Goal: Task Accomplishment & Management: Use online tool/utility

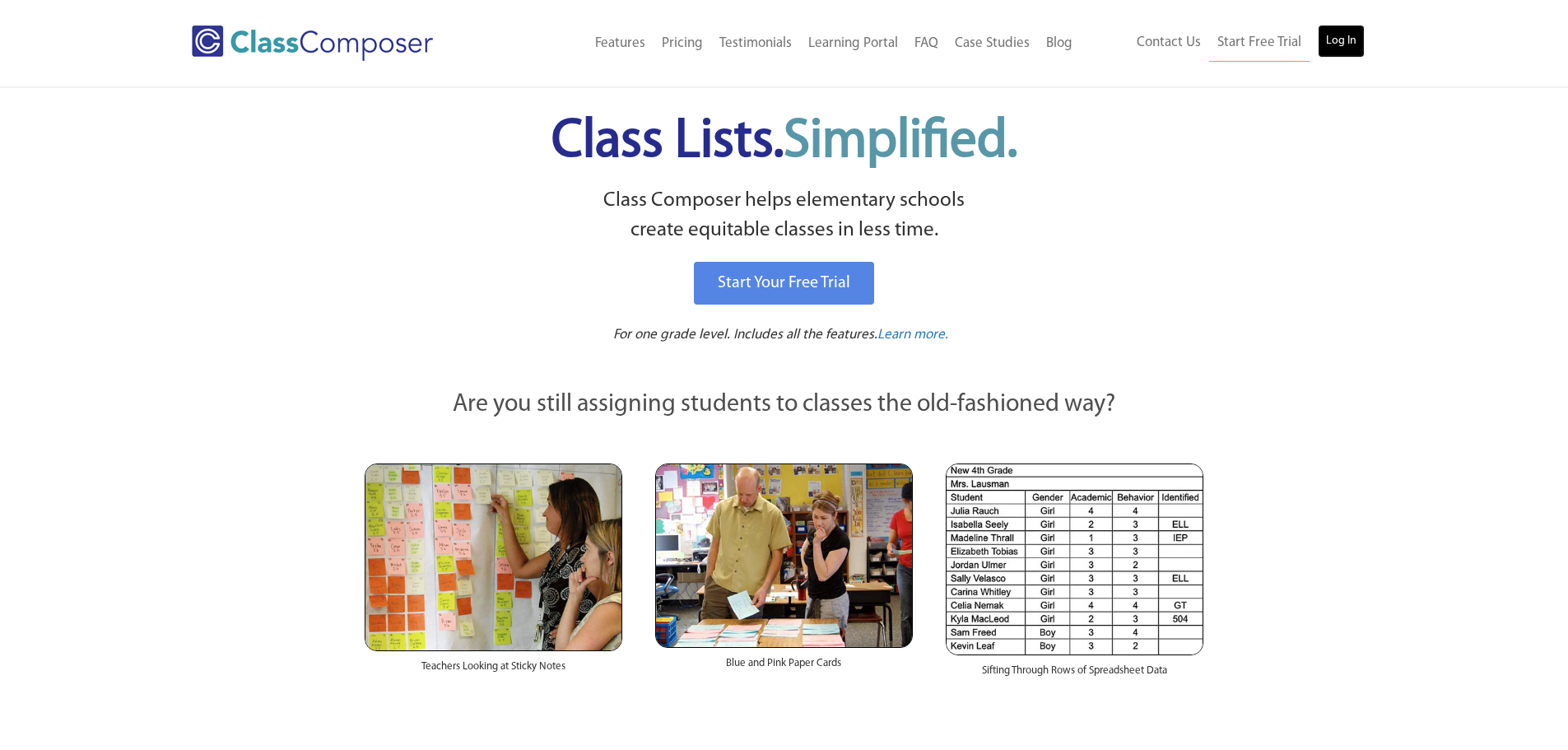
click at [1335, 43] on link "Log In" at bounding box center [1342, 41] width 47 height 33
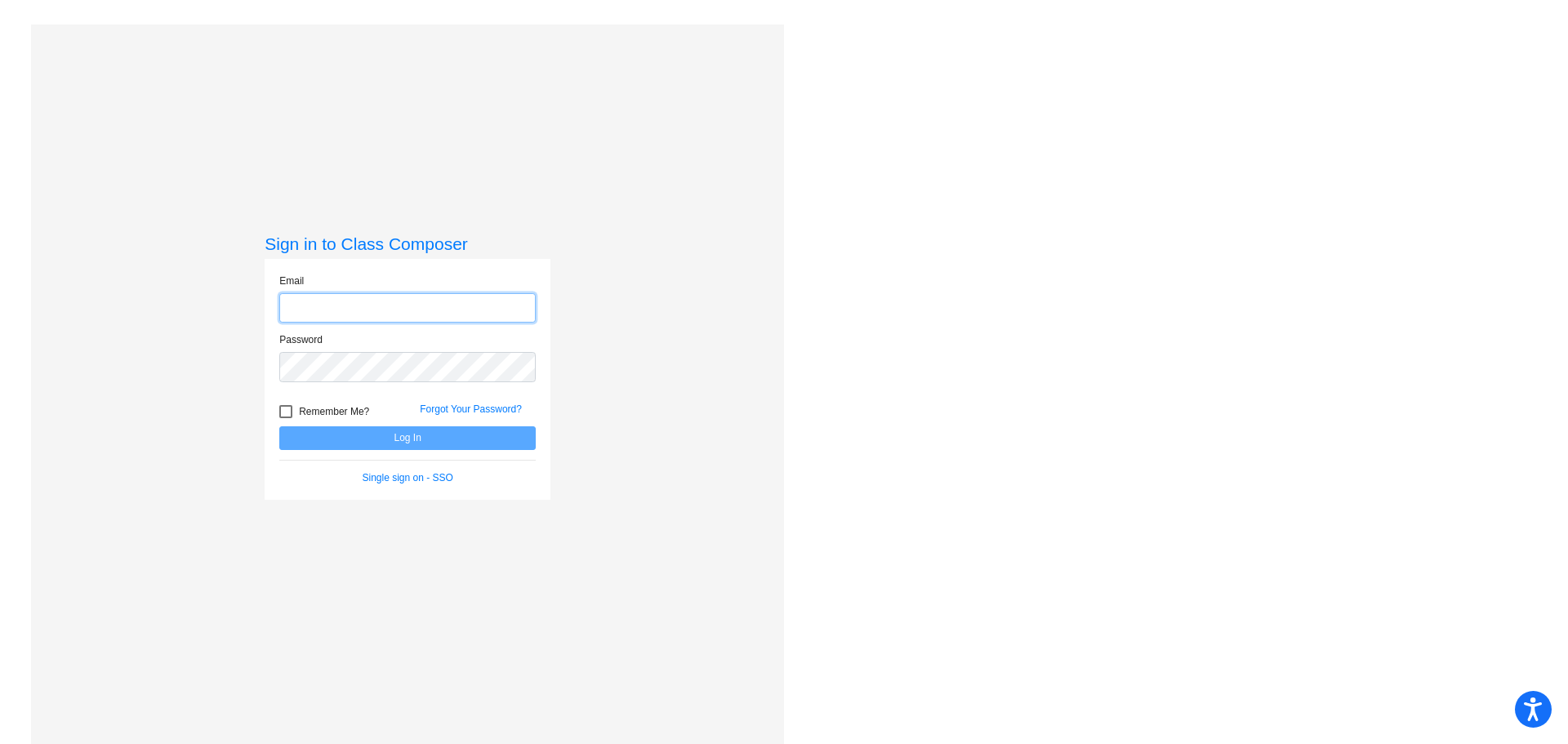
type input "dsimpson@mail.meridian223.org"
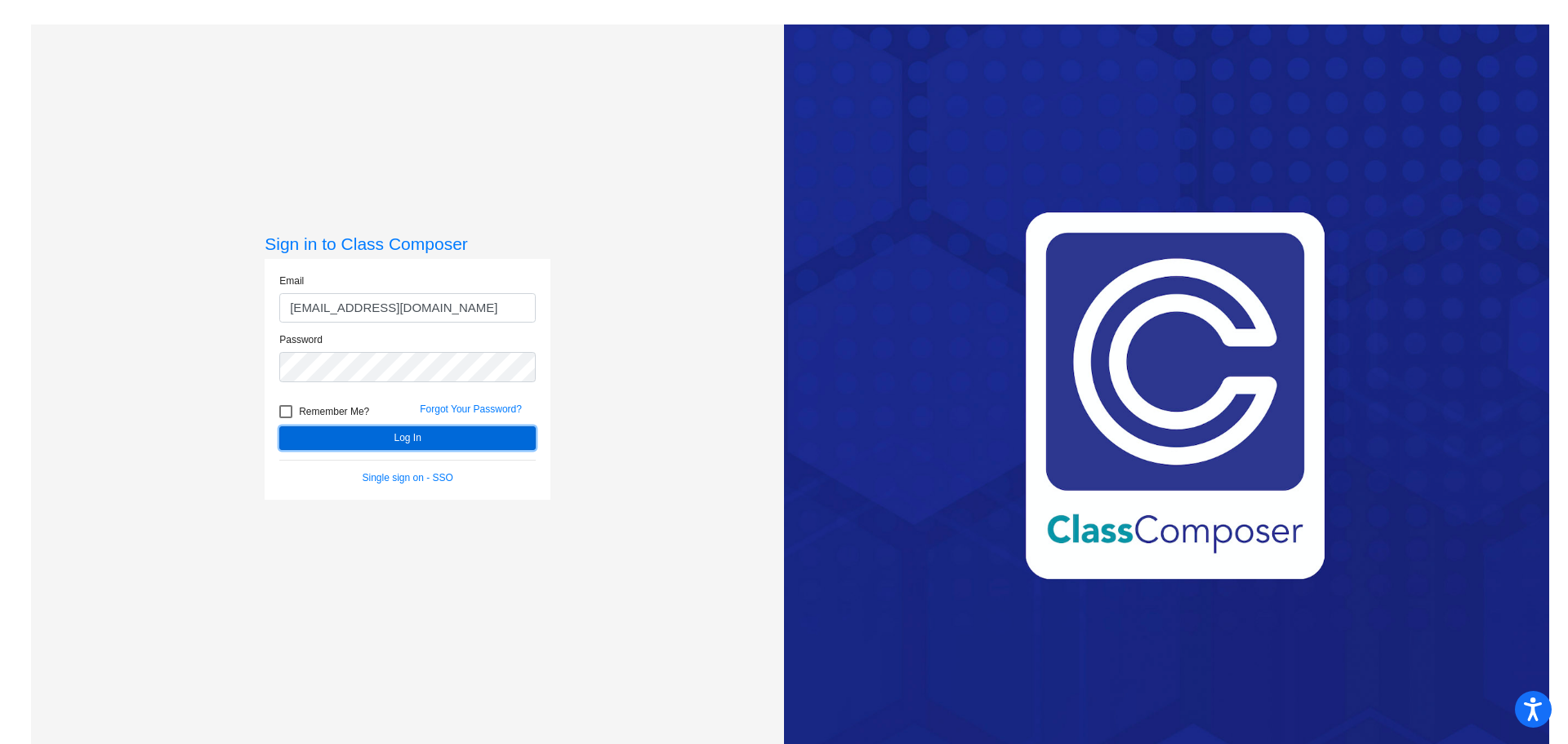
click at [399, 442] on button "Log In" at bounding box center [407, 438] width 256 height 23
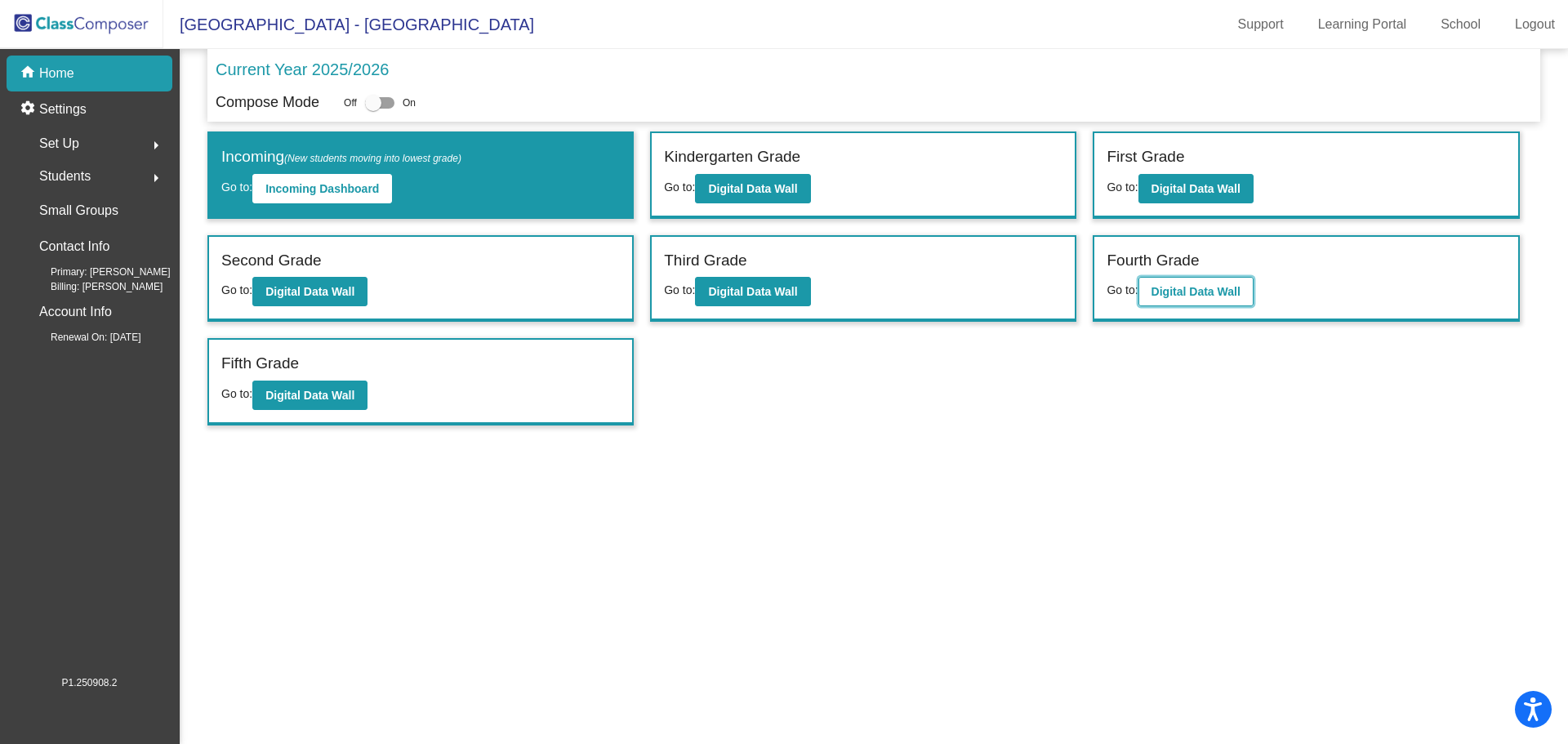
click at [1226, 285] on b "Digital Data Wall" at bounding box center [1196, 291] width 89 height 13
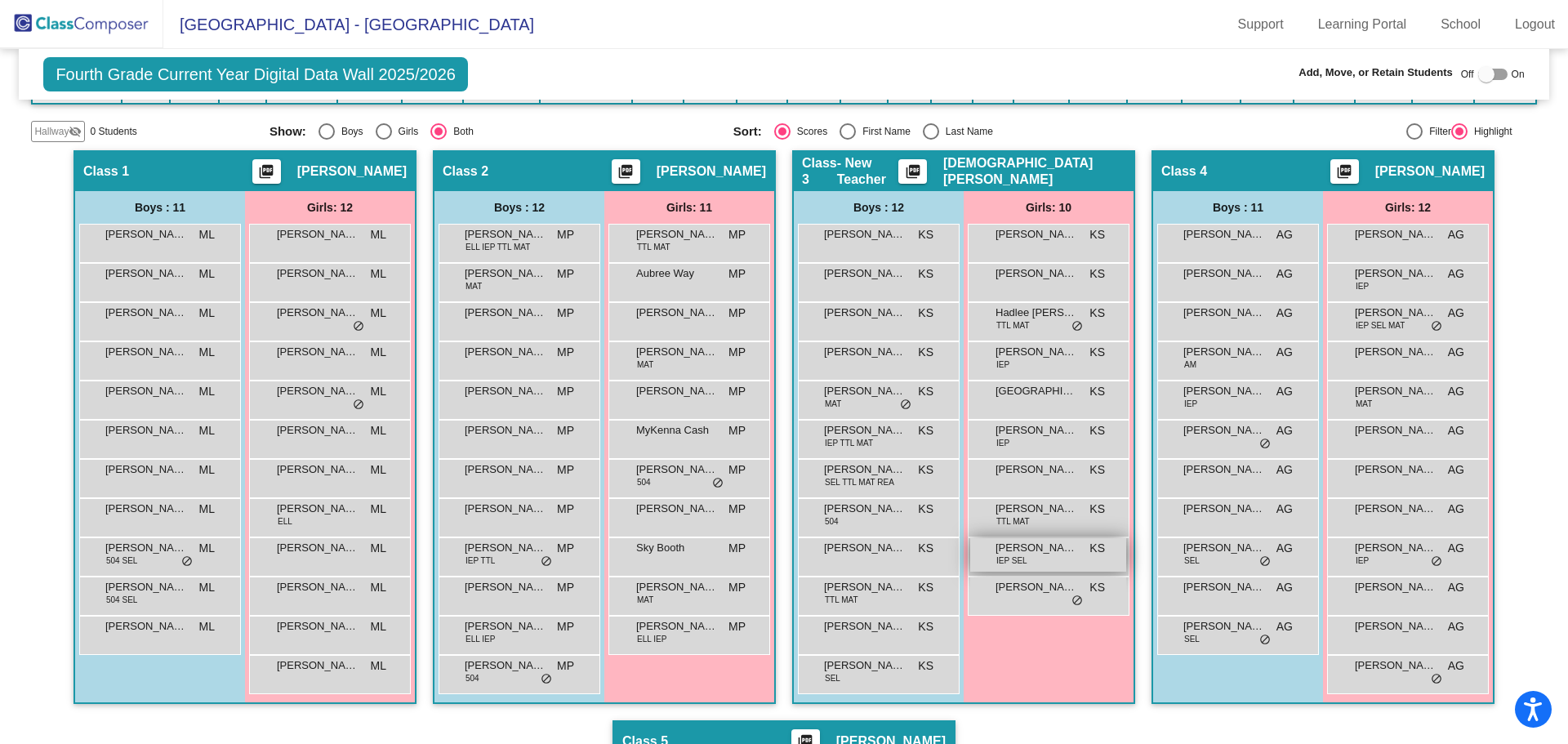
scroll to position [327, 0]
